Goal: Information Seeking & Learning: Learn about a topic

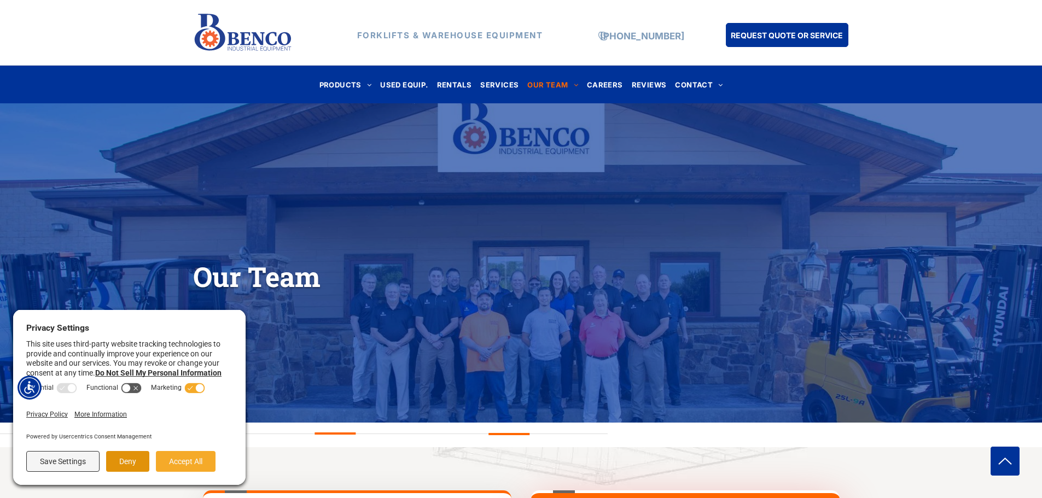
click at [137, 451] on button "Deny" at bounding box center [127, 461] width 43 height 21
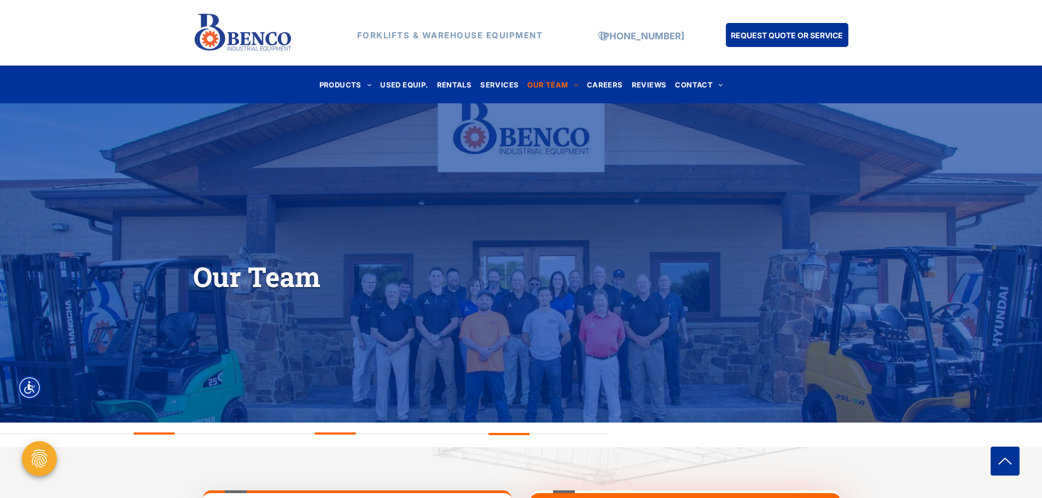
click at [583, 350] on div "Our Team" at bounding box center [521, 263] width 1042 height 239
click at [550, 84] on span "OUR TEAM" at bounding box center [552, 84] width 51 height 15
click at [608, 84] on span "CAREERS" at bounding box center [605, 84] width 36 height 15
click at [642, 85] on span "REVIEWS" at bounding box center [649, 84] width 35 height 15
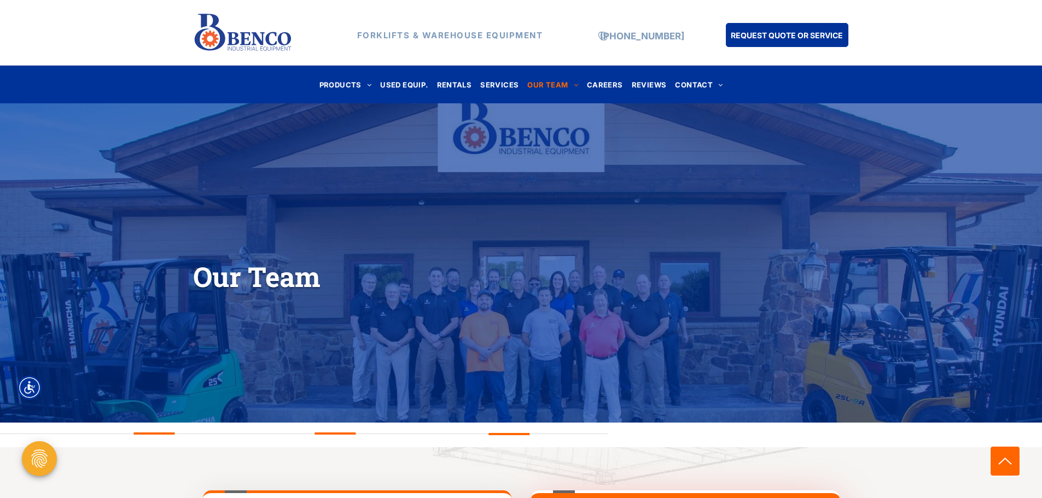
click at [1009, 460] on icon "arrow icon" at bounding box center [1006, 462] width 24 height 24
click at [541, 86] on span "OUR TEAM" at bounding box center [552, 84] width 51 height 15
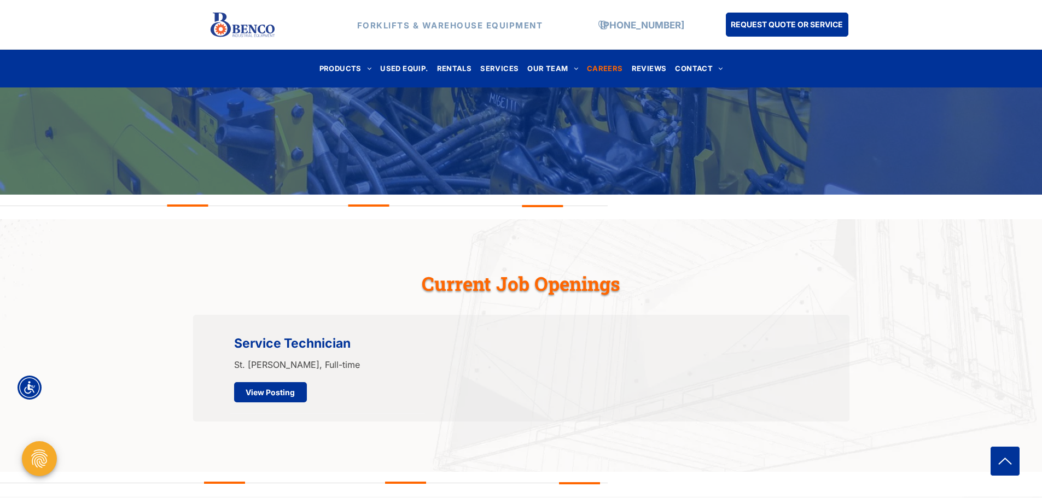
scroll to position [204, 0]
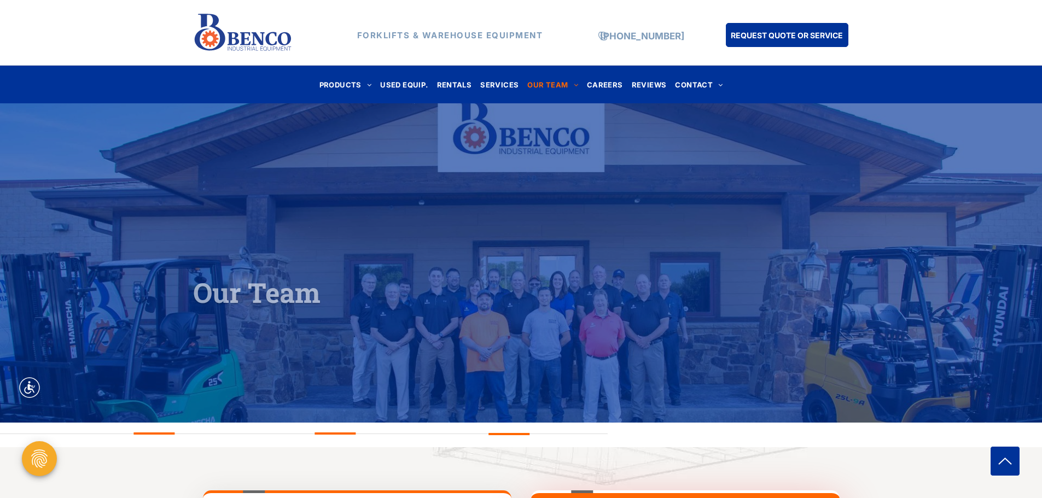
click at [541, 86] on span "OUR TEAM" at bounding box center [552, 84] width 51 height 15
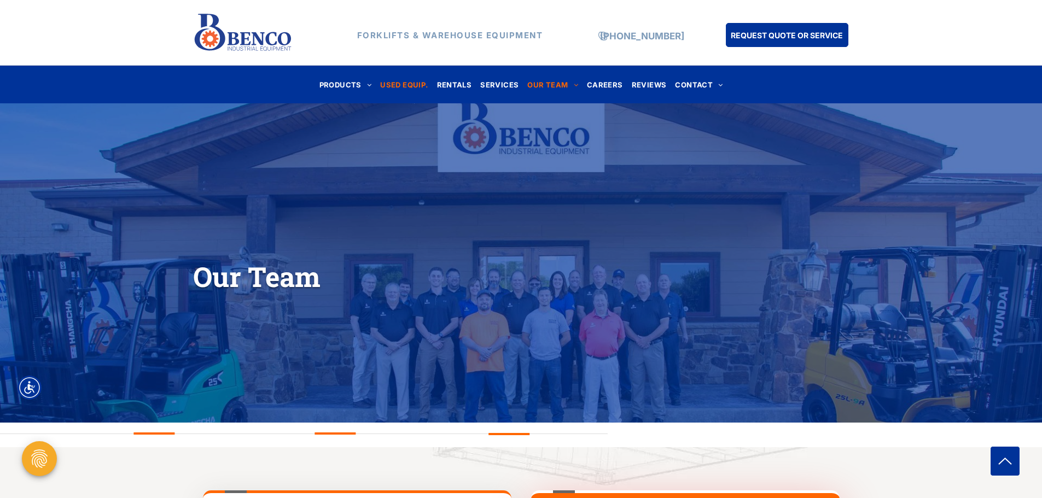
click at [410, 84] on span "USED EQUIP." at bounding box center [404, 84] width 48 height 15
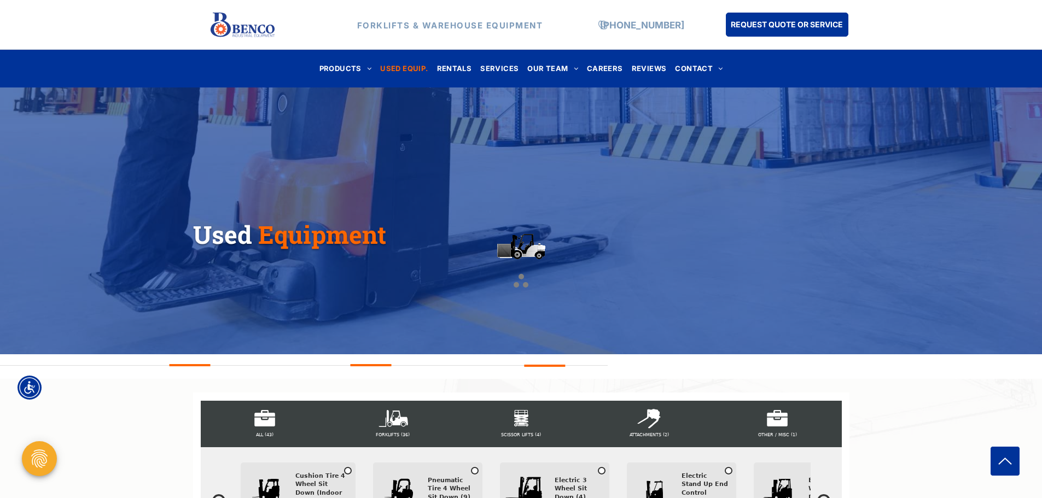
scroll to position [219, 0]
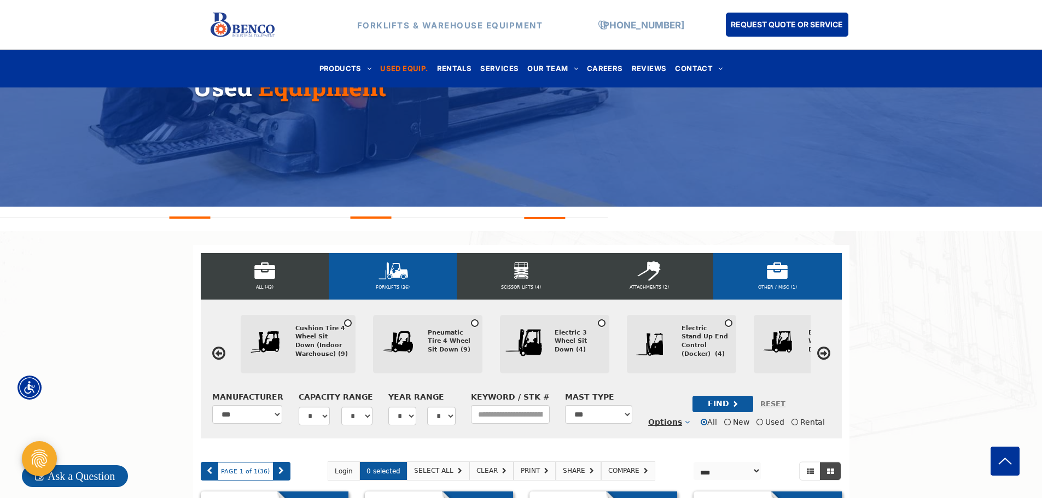
click at [779, 265] on div "OTHER / MISC (1)" at bounding box center [777, 276] width 128 height 47
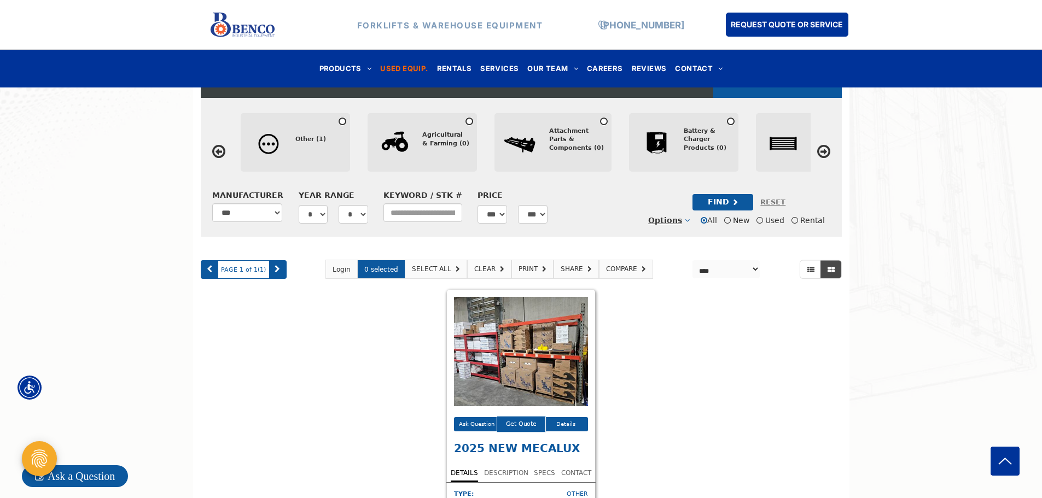
scroll to position [383, 0]
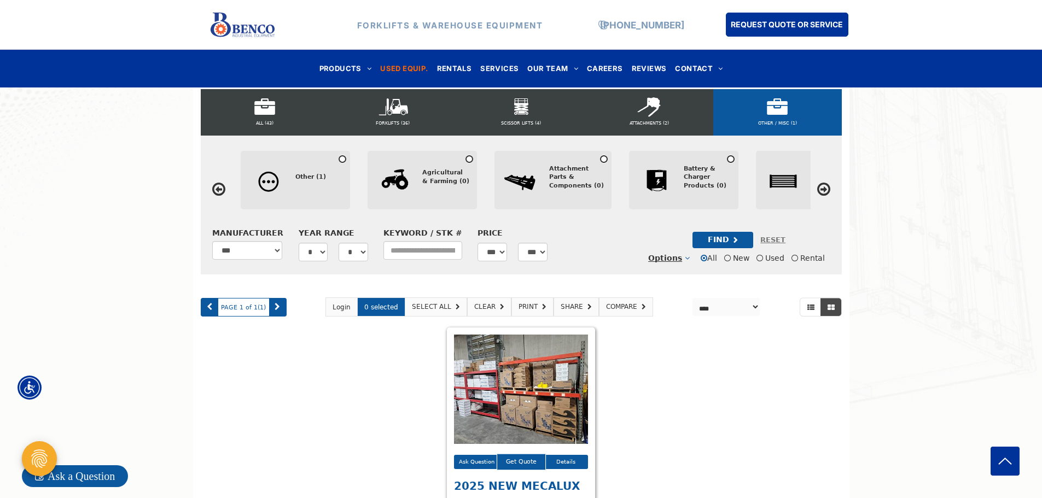
click at [434, 175] on div "Agricultural & Farming (0)" at bounding box center [445, 177] width 47 height 17
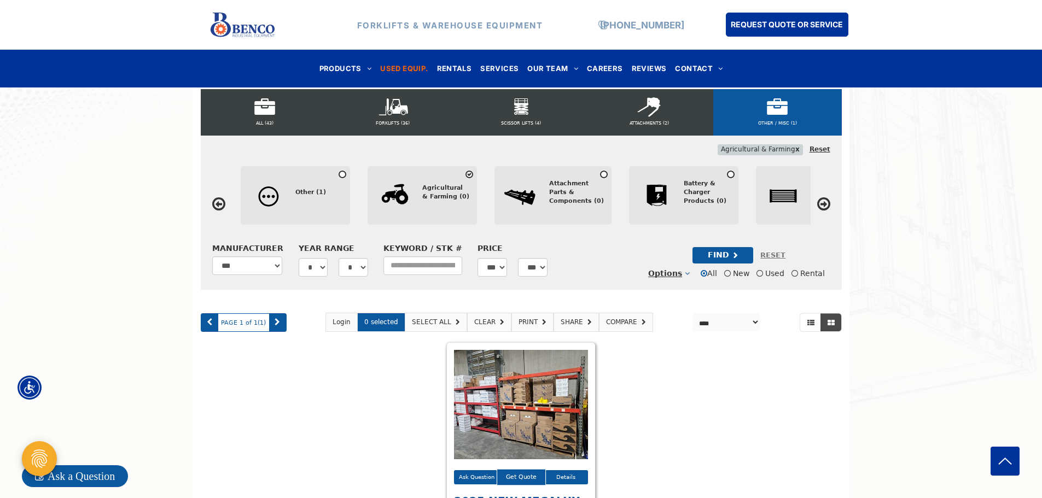
click at [565, 184] on div "Attachment Parts & Components (0)" at bounding box center [576, 192] width 55 height 26
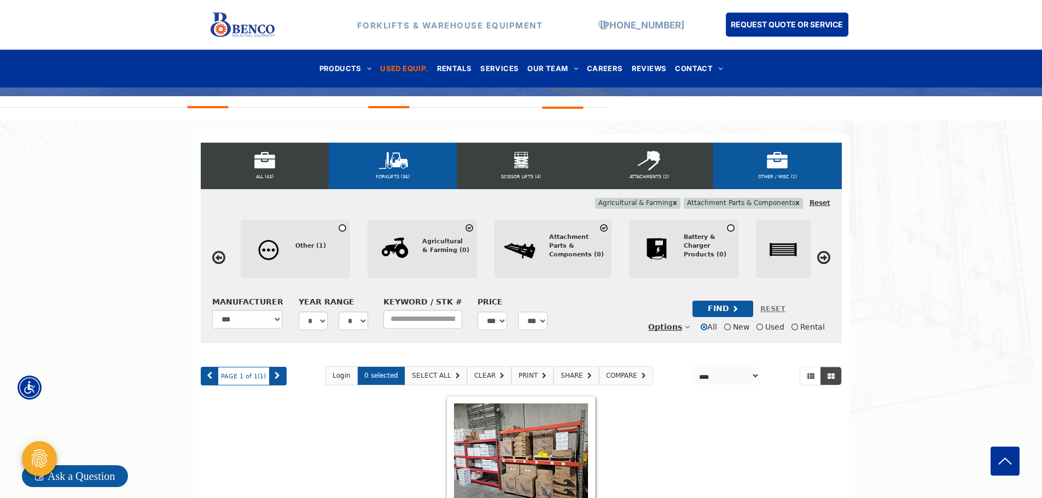
scroll to position [328, 0]
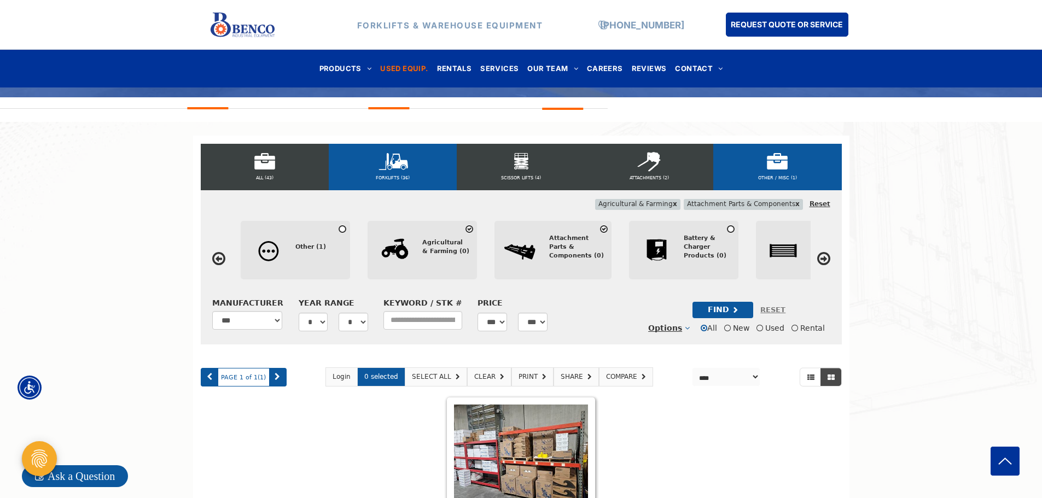
click at [391, 158] on div "FORKLIFTS (36)" at bounding box center [393, 167] width 128 height 47
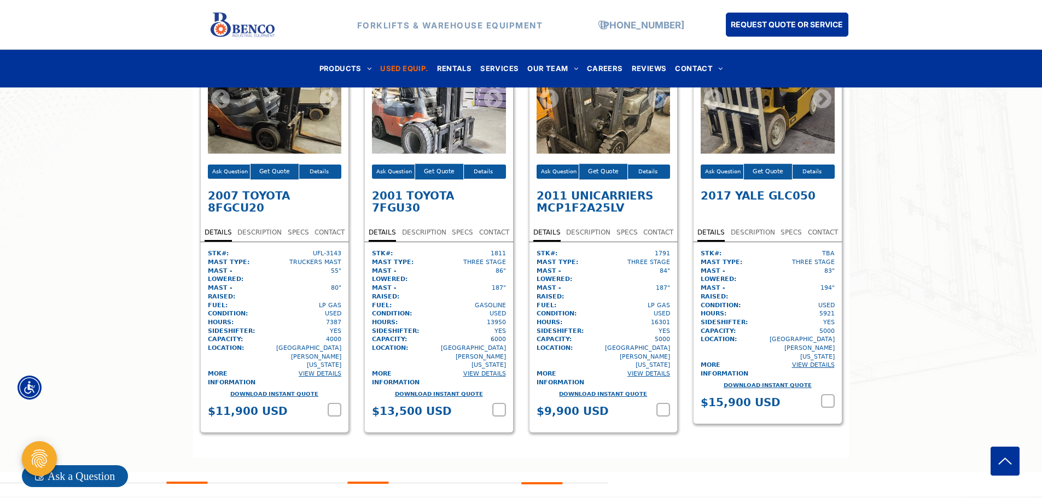
scroll to position [3921, 0]
